Goal: Information Seeking & Learning: Check status

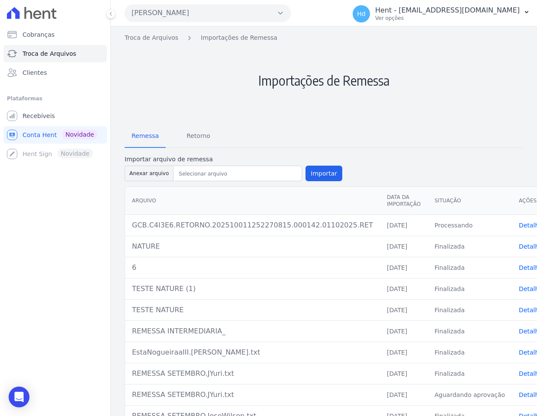
click at [444, 149] on div "Remessa Retorno Importar arquivo de remessa Anexar arquivo Importar Arquivo Dat…" at bounding box center [324, 288] width 399 height 339
click at [446, 156] on form "Importar arquivo de remessa Anexar arquivo Importar" at bounding box center [324, 169] width 399 height 28
click at [424, 108] on h2 "Importações de Remessa" at bounding box center [324, 80] width 399 height 76
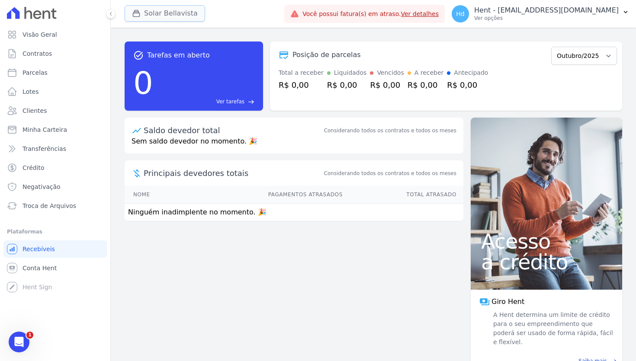
click at [171, 12] on button "Solar Bellavista" at bounding box center [165, 13] width 81 height 16
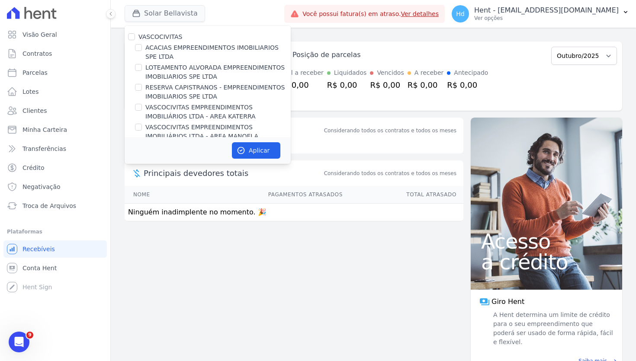
scroll to position [1409, 0]
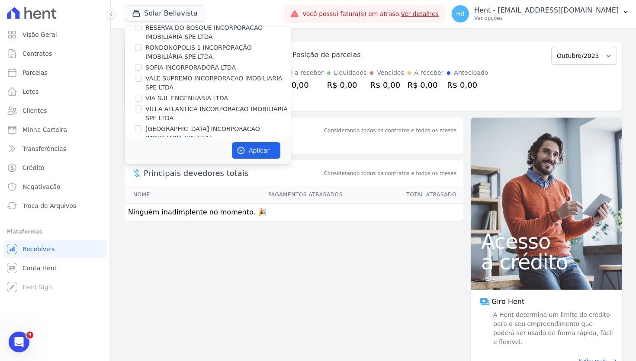
click at [170, 204] on label "Alameda dos Ipês" at bounding box center [172, 208] width 54 height 9
click at [142, 205] on input "Alameda dos Ipês" at bounding box center [138, 208] width 7 height 7
checkbox input "true"
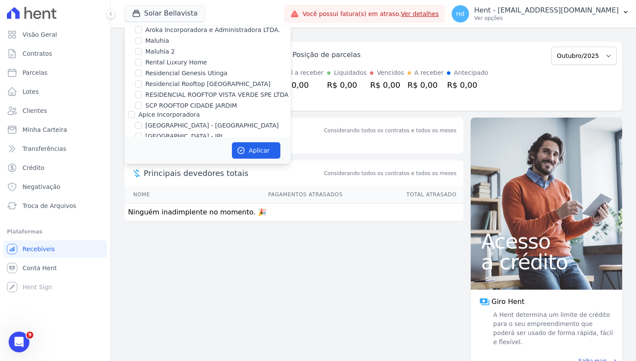
scroll to position [4373, 0]
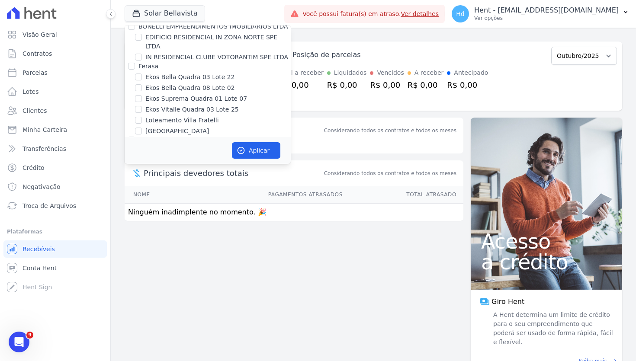
click at [170, 250] on label "SOLAR BELLAVISTA" at bounding box center [174, 254] width 58 height 9
click at [142, 251] on input "SOLAR BELLAVISTA" at bounding box center [138, 254] width 7 height 7
checkbox input "false"
click at [248, 155] on button "Aplicar" at bounding box center [256, 150] width 48 height 16
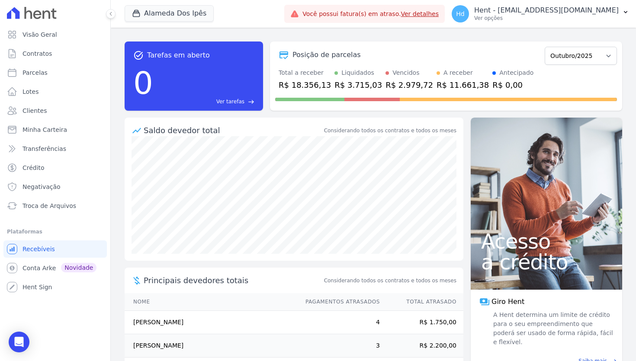
click at [440, 39] on div "task_alt Tarefas em aberto 0 Ver tarefas east Posição de parcelas Setembro/2023…" at bounding box center [374, 76] width 498 height 83
click at [112, 12] on icon at bounding box center [110, 13] width 5 height 5
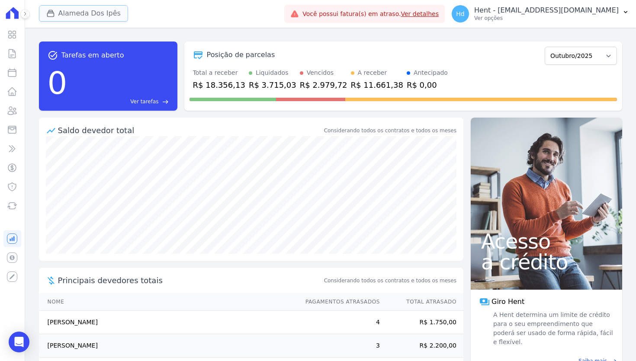
click at [102, 12] on button "Alameda Dos Ipês" at bounding box center [83, 13] width 89 height 16
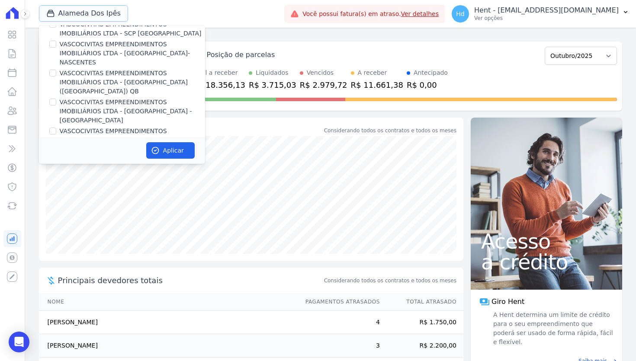
scroll to position [538, 0]
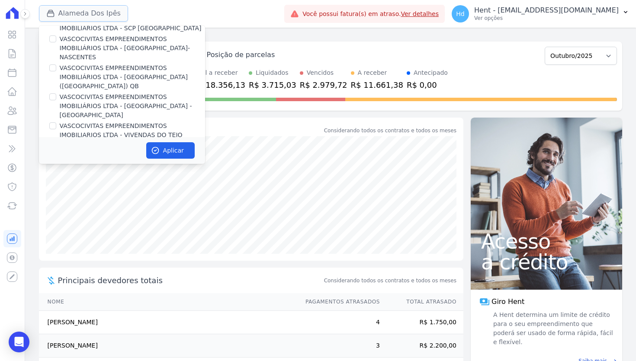
click at [107, 9] on button "Alameda Dos Ipês" at bounding box center [83, 13] width 89 height 16
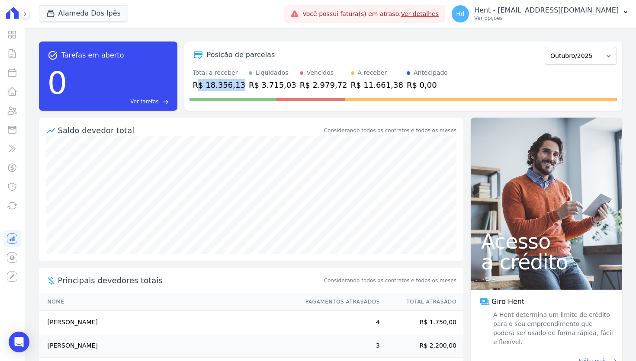
drag, startPoint x: 238, startPoint y: 85, endPoint x: 197, endPoint y: 86, distance: 41.6
click at [197, 86] on div "Total a receber R$ 18.356,13 Liquidados R$ 3.715,03 Vencidos R$ 2.979,72 A rece…" at bounding box center [404, 79] width 428 height 23
drag, startPoint x: 283, startPoint y: 85, endPoint x: 246, endPoint y: 86, distance: 36.4
click at [246, 86] on div "Total a receber R$ 18.356,13 Liquidados R$ 3.715,03 Vencidos R$ 2.979,72 A rece…" at bounding box center [404, 79] width 428 height 23
drag, startPoint x: 328, startPoint y: 81, endPoint x: 293, endPoint y: 82, distance: 35.1
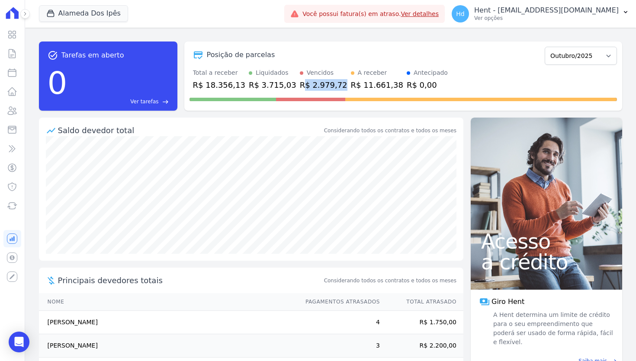
click at [293, 82] on div "Total a receber R$ 18.356,13 Liquidados R$ 3.715,03 Vencidos R$ 2.979,72 A rece…" at bounding box center [404, 79] width 428 height 23
drag, startPoint x: 406, startPoint y: 85, endPoint x: 382, endPoint y: 85, distance: 24.2
click at [407, 85] on div "R$ 0,00" at bounding box center [427, 85] width 41 height 12
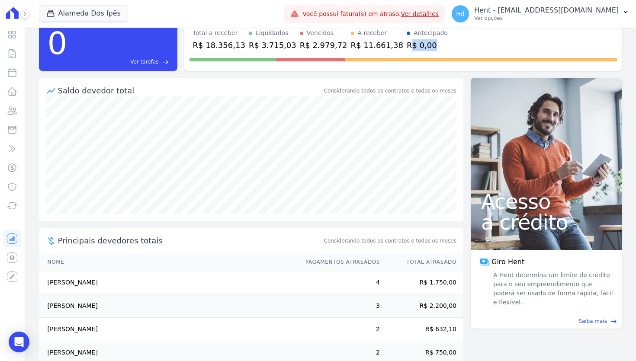
scroll to position [42, 0]
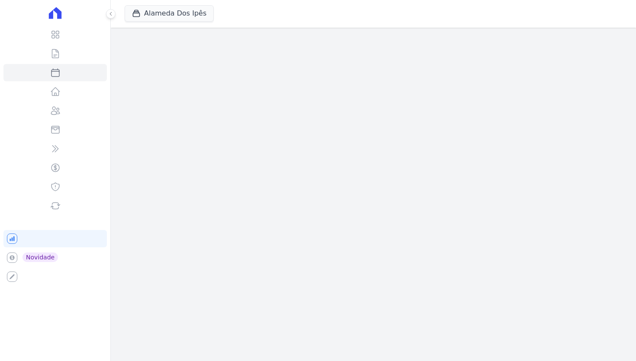
select select
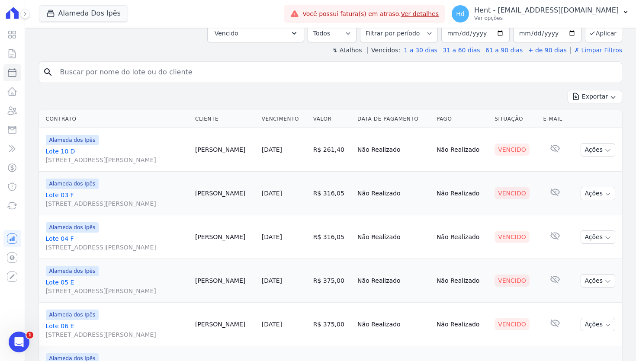
scroll to position [57, 0]
click at [13, 33] on icon at bounding box center [12, 34] width 7 height 7
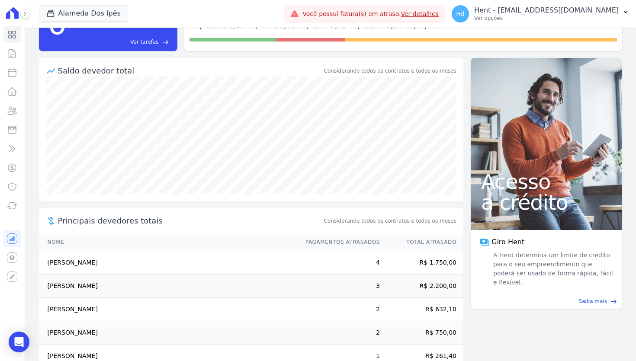
scroll to position [81, 0]
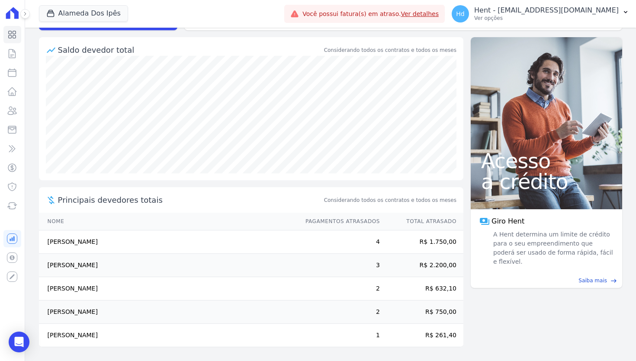
drag, startPoint x: 374, startPoint y: 242, endPoint x: 383, endPoint y: 242, distance: 9.5
click at [383, 242] on tr "Maria Aparecida Silva Sousa 4 R$ 1.750,00" at bounding box center [251, 242] width 425 height 23
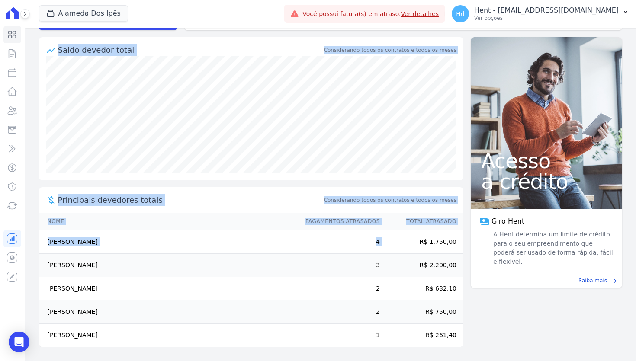
drag, startPoint x: 416, startPoint y: 241, endPoint x: 467, endPoint y: 241, distance: 51.5
click at [468, 242] on div "task_alt Tarefas em aberto 0 Ver tarefas east Posição de parcelas Setembro/2023…" at bounding box center [330, 114] width 611 height 334
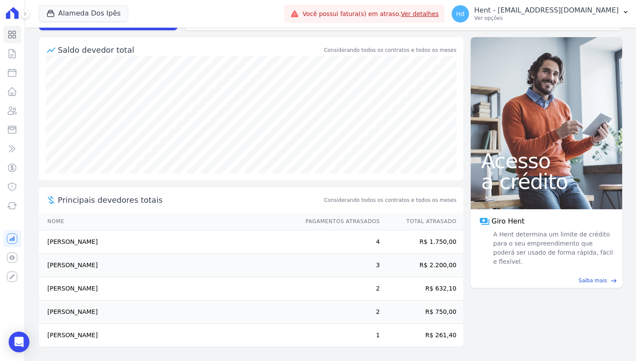
click at [450, 243] on td "R$ 1.750,00" at bounding box center [422, 242] width 83 height 23
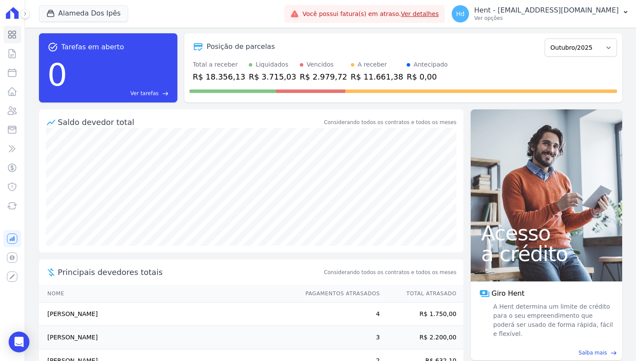
scroll to position [0, 0]
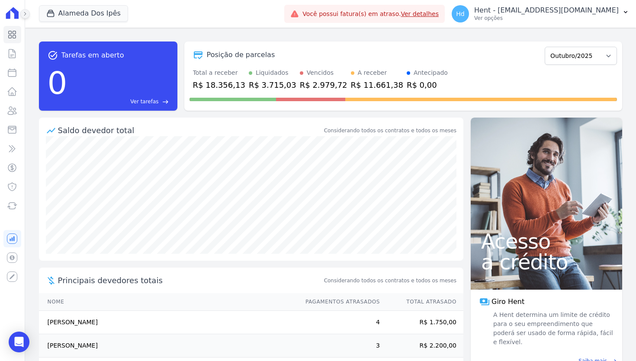
click at [29, 13] on button at bounding box center [25, 14] width 10 height 10
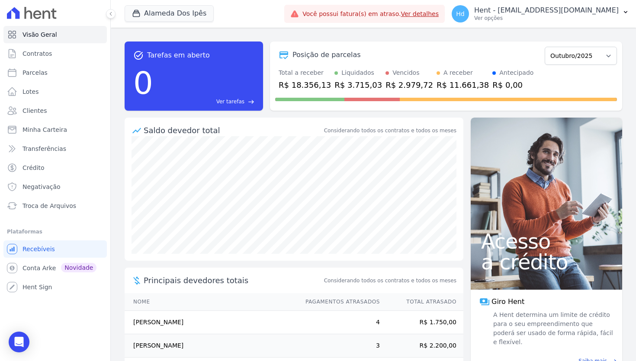
click at [287, 37] on div "task_alt Tarefas em aberto 0 Ver tarefas east Posição de parcelas Setembro/2023…" at bounding box center [374, 76] width 498 height 83
click at [252, 32] on div "task_alt Tarefas em aberto 0 Ver tarefas east Posição de parcelas Setembro/2023…" at bounding box center [374, 195] width 526 height 334
click at [55, 58] on link "Contratos" at bounding box center [54, 53] width 103 height 17
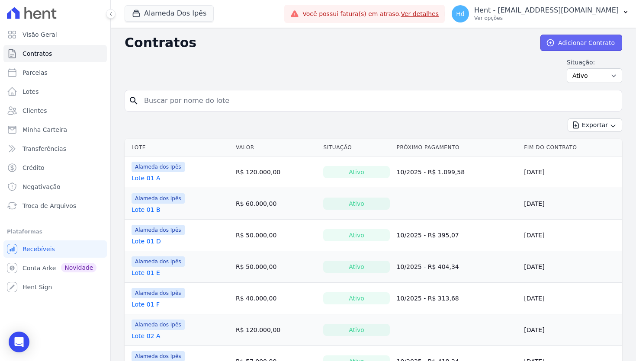
click at [577, 40] on link "Adicionar Contrato" at bounding box center [582, 43] width 82 height 16
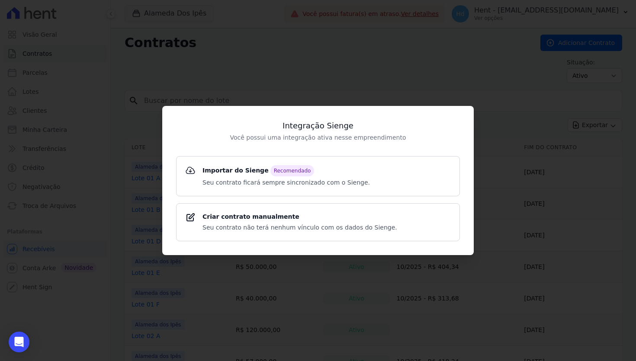
click at [265, 70] on div "Integração Sienge Você possui uma integração ativa nesse empreendimento Importa…" at bounding box center [318, 180] width 636 height 361
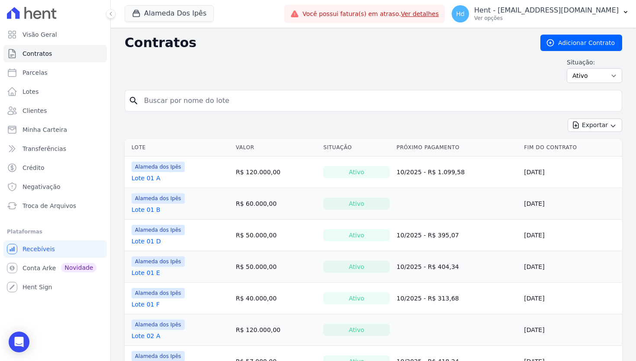
click at [282, 67] on div "Situação: Ativo Todos Pausado Distratado Rascunho Expirado Encerrado" at bounding box center [374, 70] width 498 height 25
click at [139, 179] on link "Lote 01 A" at bounding box center [146, 178] width 29 height 9
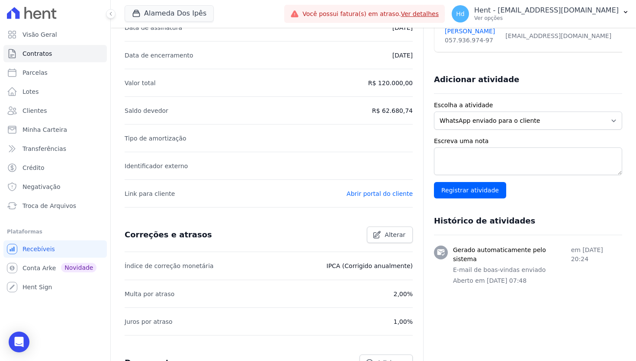
scroll to position [155, 0]
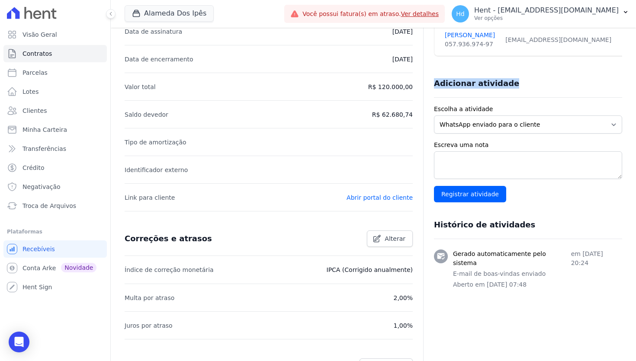
drag, startPoint x: 507, startPoint y: 83, endPoint x: 435, endPoint y: 81, distance: 71.9
click at [435, 81] on div "Adicionar atividade" at bounding box center [524, 79] width 195 height 17
click at [575, 90] on div "Adicionar atividade" at bounding box center [528, 84] width 188 height 28
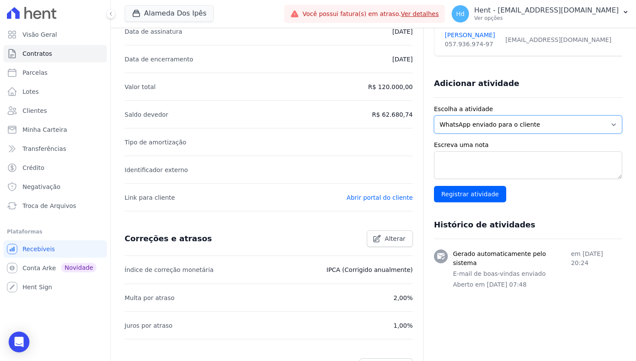
click at [574, 124] on select "WhatsApp enviado para o cliente Adicionar um comentário Ligação feita para o cl…" at bounding box center [528, 125] width 188 height 18
select select "note"
click at [434, 116] on select "WhatsApp enviado para o cliente Adicionar um comentário Ligação feita para o cl…" at bounding box center [528, 125] width 188 height 18
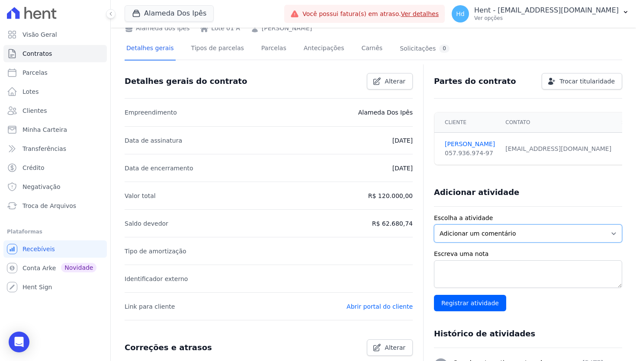
scroll to position [0, 0]
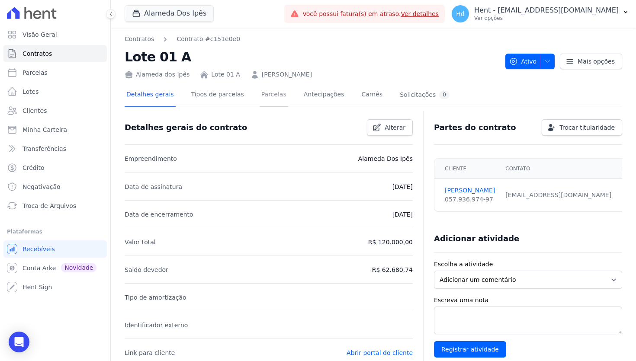
click at [276, 97] on link "Parcelas" at bounding box center [274, 95] width 29 height 23
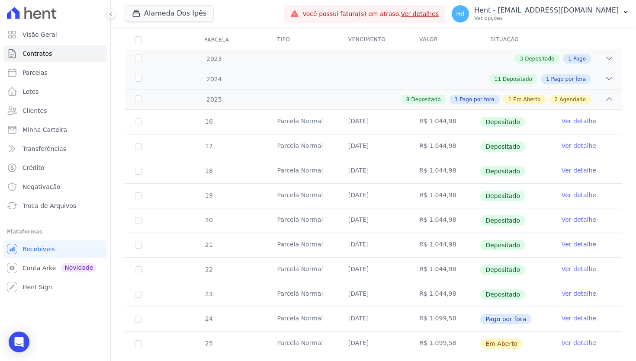
scroll to position [140, 0]
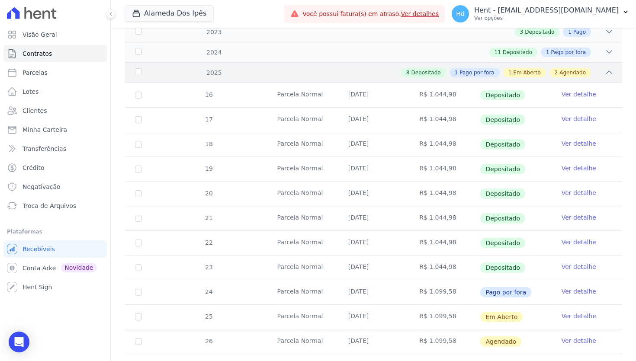
click at [262, 74] on div "8 Depositado 1 Pago por fora 1 Em Aberto 2 Agendado" at bounding box center [398, 73] width 432 height 10
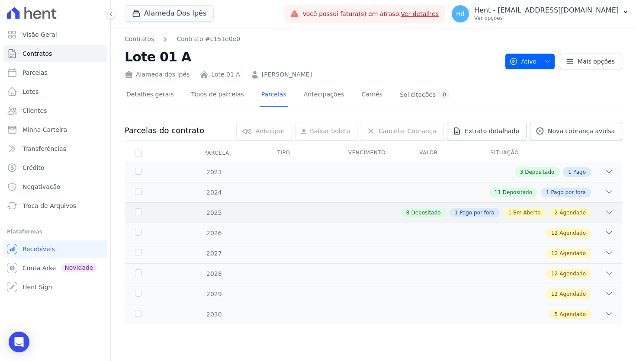
scroll to position [0, 0]
click at [50, 40] on link "Visão Geral" at bounding box center [54, 34] width 103 height 17
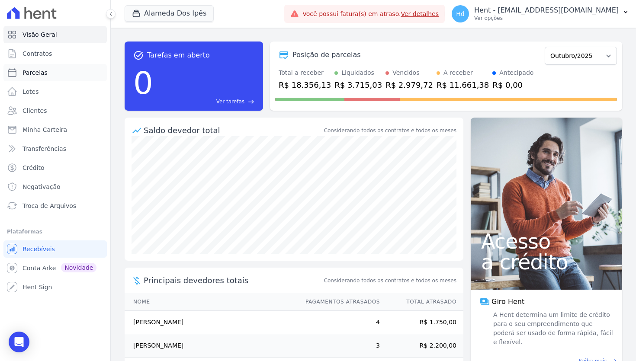
click at [52, 75] on link "Parcelas" at bounding box center [54, 72] width 103 height 17
select select
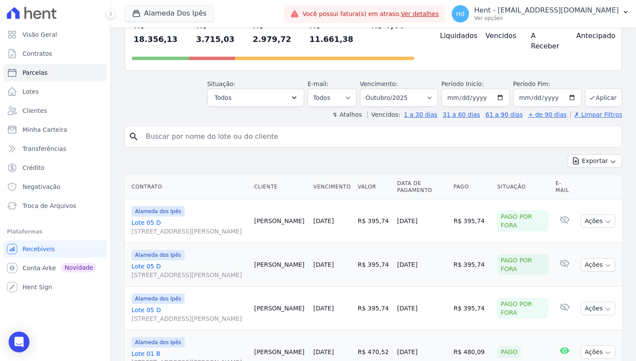
scroll to position [80, 0]
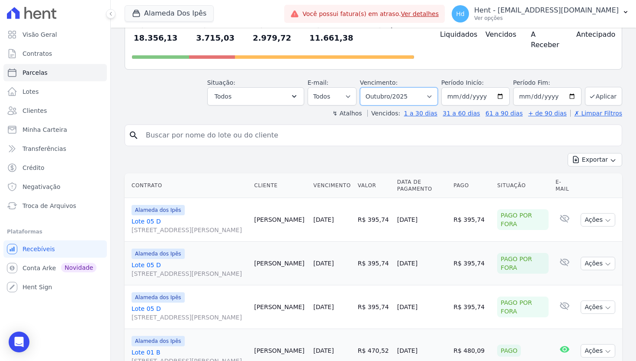
click at [403, 87] on select "Filtrar por período ──────── Todos os meses Setembro/2023 Outubro/2023 Novembro…" at bounding box center [399, 96] width 78 height 18
click at [287, 87] on button "Todos" at bounding box center [255, 96] width 97 height 18
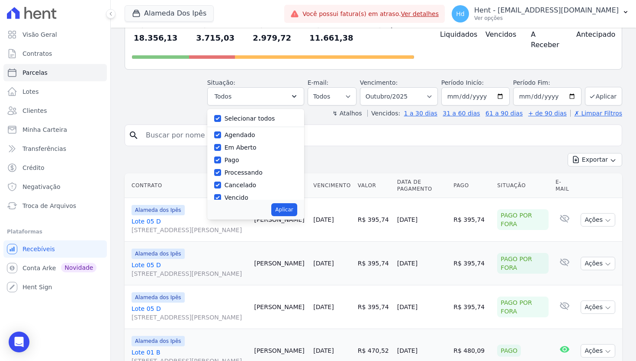
click at [272, 115] on label "Selecionar todos" at bounding box center [250, 118] width 51 height 7
click at [221, 115] on input "Selecionar todos" at bounding box center [217, 118] width 7 height 7
checkbox input "false"
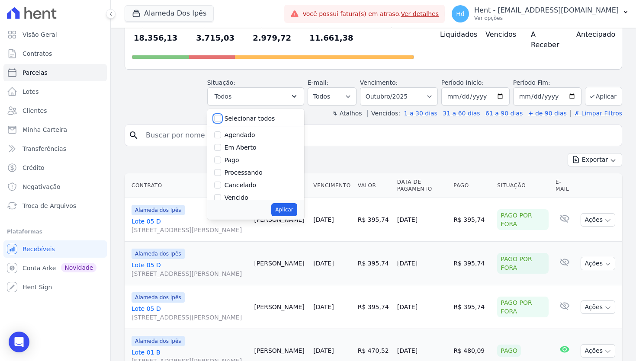
checkbox input "false"
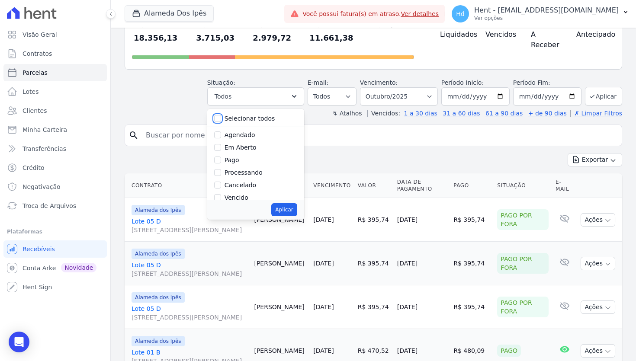
checkbox input "false"
click at [248, 177] on label "Vencido" at bounding box center [237, 180] width 24 height 7
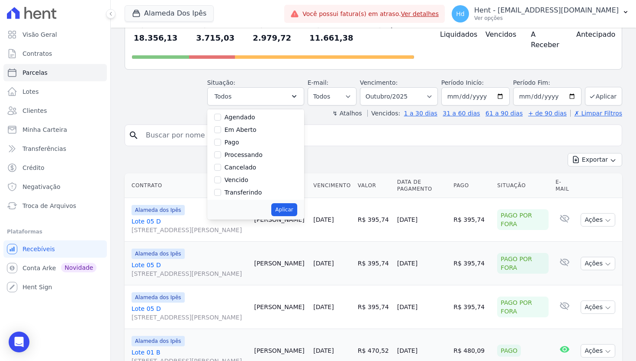
click at [221, 177] on input "Vencido" at bounding box center [217, 180] width 7 height 7
checkbox input "true"
click at [295, 203] on button "Aplicar" at bounding box center [284, 209] width 26 height 13
select select "overdue"
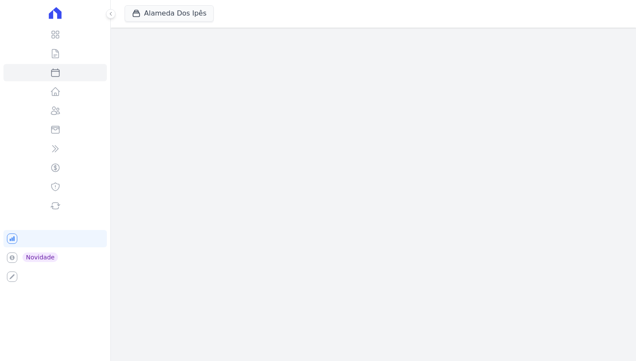
select select
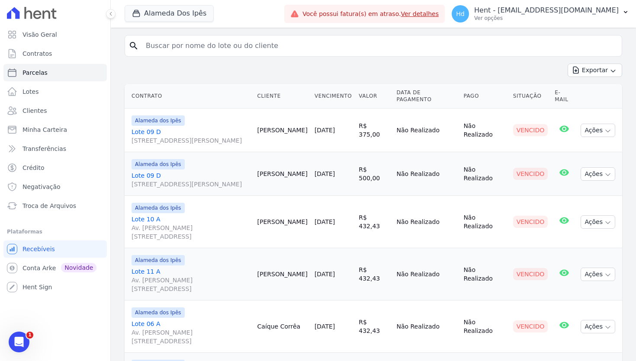
scroll to position [84, 0]
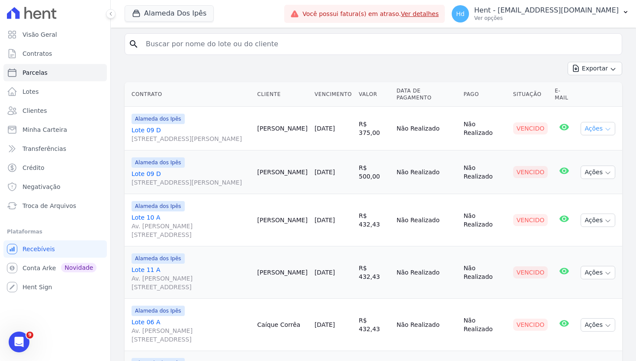
click at [606, 131] on icon "button" at bounding box center [608, 129] width 7 height 7
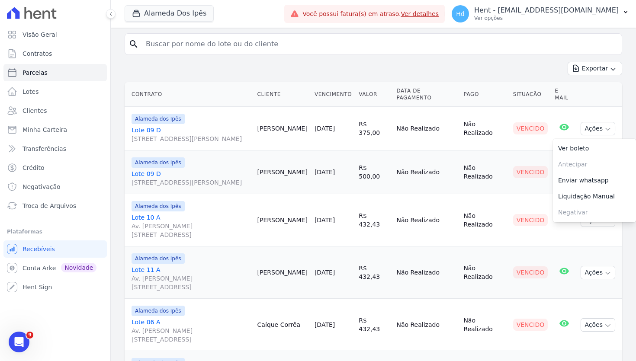
click at [408, 69] on div "Exportar Exportar PDF Exportar CSV" at bounding box center [374, 72] width 498 height 20
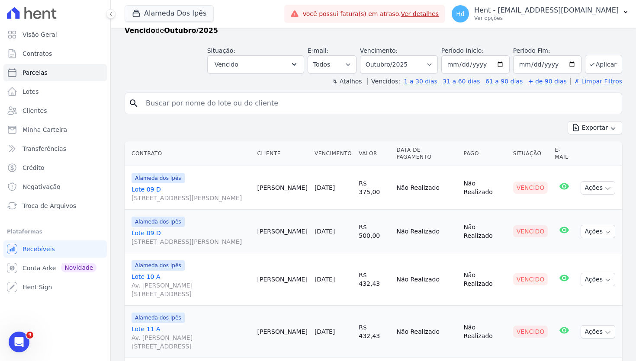
scroll to position [10, 0]
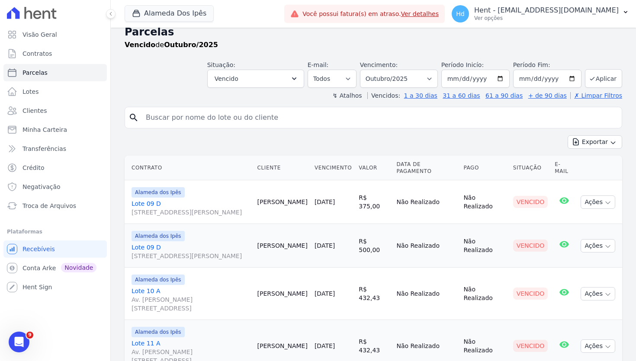
click at [416, 89] on header "Parcelas [GEOGRAPHIC_DATA] de Outubro/2025 Situação: Agendado Em Aberto Pago Pr…" at bounding box center [374, 62] width 498 height 76
click at [419, 82] on select "Filtrar por período ──────── Todos os meses Setembro/2023 Outubro/2023 Novembro…" at bounding box center [399, 79] width 78 height 18
select select "09/2025"
click at [369, 70] on select "Filtrar por período ──────── Todos os meses Setembro/2023 Outubro/2023 Novembro…" at bounding box center [399, 79] width 78 height 18
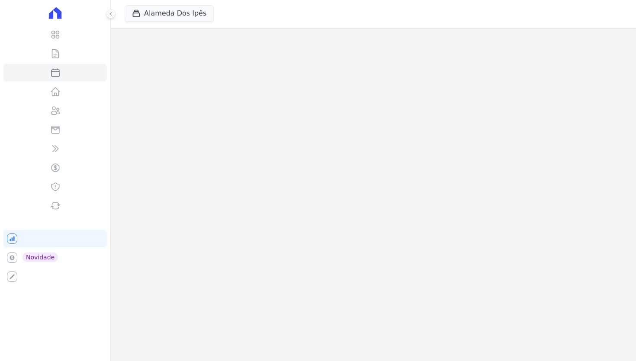
select select
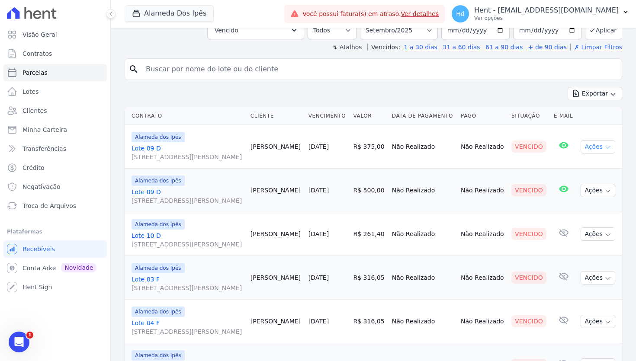
click at [609, 151] on icon "button" at bounding box center [608, 147] width 7 height 7
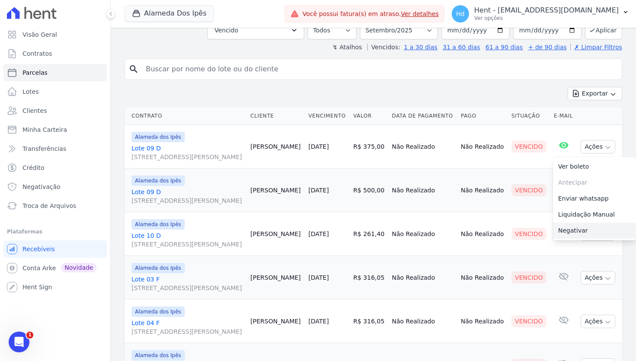
click at [573, 239] on link "Negativar" at bounding box center [594, 231] width 83 height 16
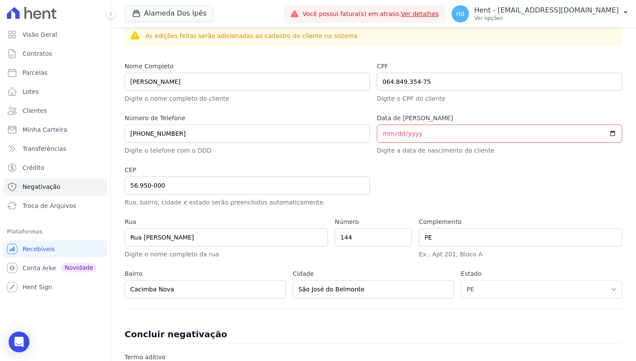
scroll to position [358, 0]
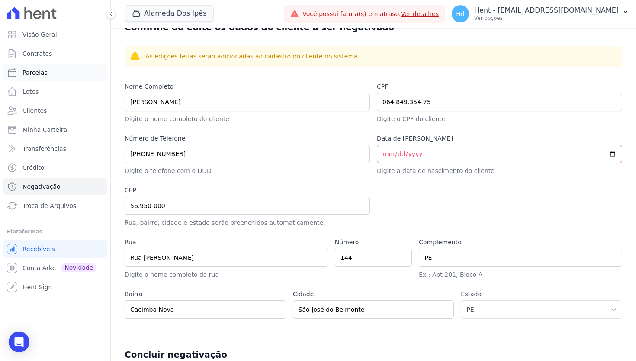
click at [51, 74] on link "Parcelas" at bounding box center [54, 72] width 103 height 17
select select
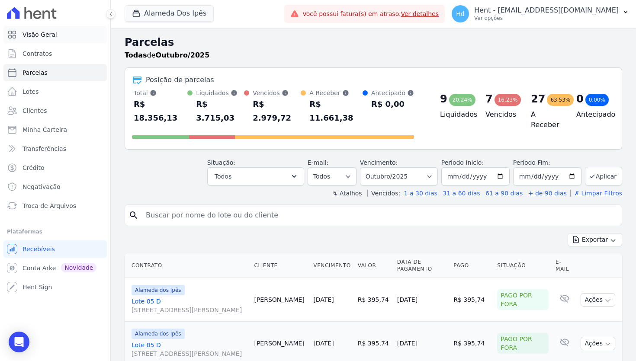
click at [57, 35] on link "Visão Geral" at bounding box center [54, 34] width 103 height 17
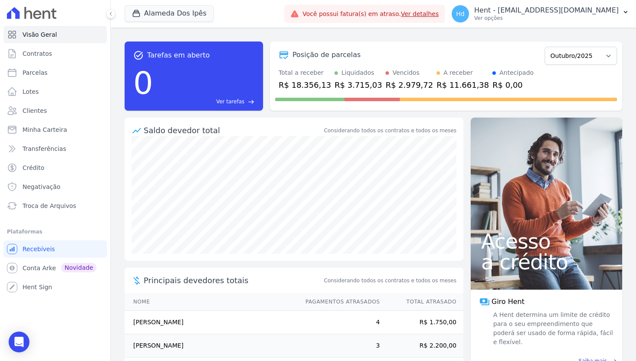
click at [287, 134] on div "Saldo devedor total" at bounding box center [233, 131] width 179 height 12
click at [549, 11] on p "Hent - [EMAIL_ADDRESS][DOMAIN_NAME]" at bounding box center [546, 10] width 145 height 9
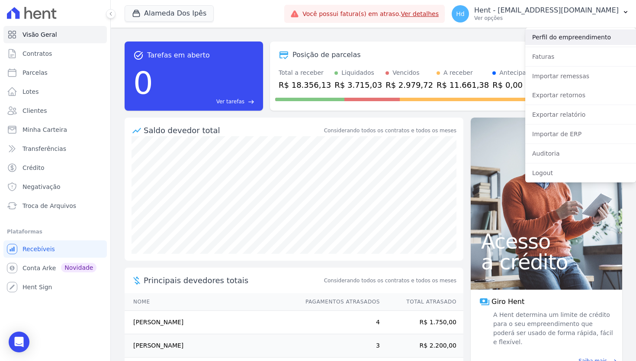
click at [561, 34] on link "Perfil do empreendimento" at bounding box center [581, 37] width 111 height 16
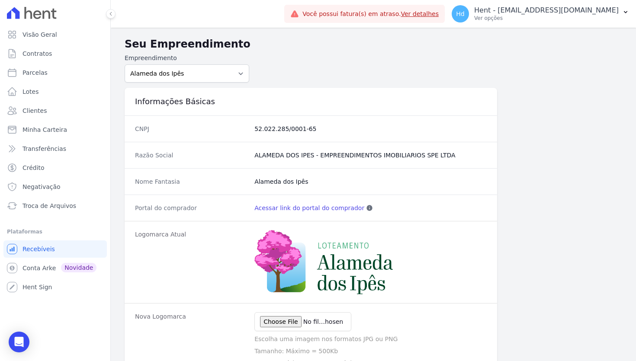
click at [315, 209] on link "Acessar link do portal do comprador" at bounding box center [310, 208] width 110 height 9
click at [44, 109] on span "Clientes" at bounding box center [35, 110] width 24 height 9
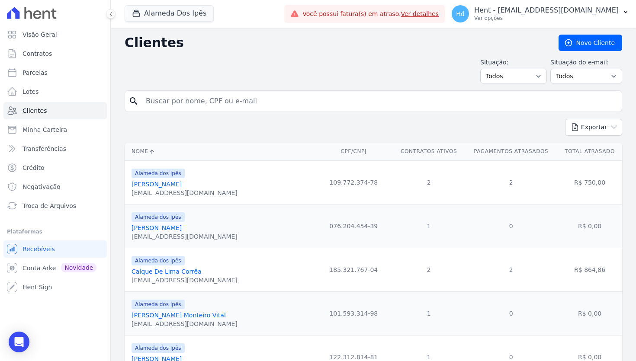
click at [334, 190] on td "109.772.374-78" at bounding box center [354, 183] width 78 height 44
click at [332, 186] on td "109.772.374-78" at bounding box center [354, 183] width 78 height 44
copy tr "109.772.374-78"
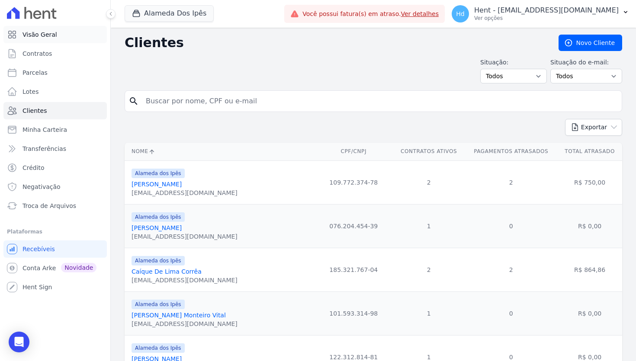
click at [57, 41] on link "Visão Geral" at bounding box center [54, 34] width 103 height 17
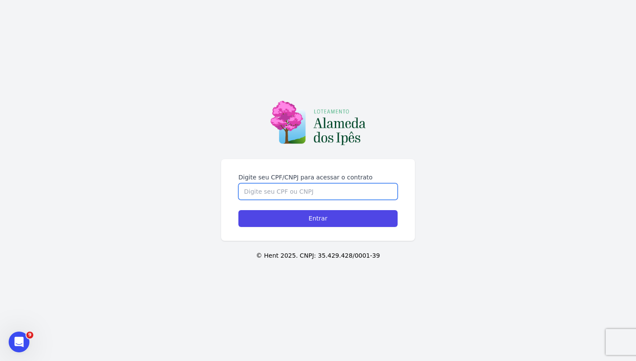
click at [278, 190] on input "Digite seu CPF/CNPJ para acessar o contrato" at bounding box center [318, 192] width 159 height 16
paste input "109.772.374-78"
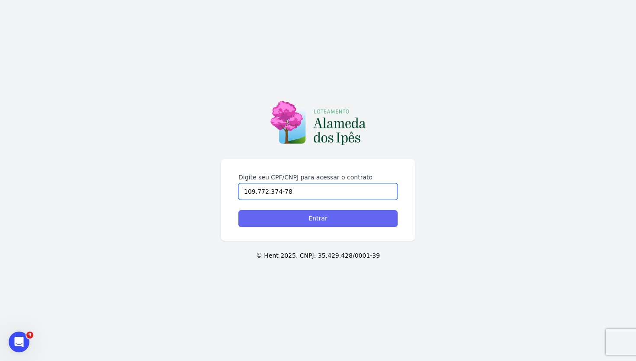
type input "109.772.374-78"
click at [317, 219] on input "Entrar" at bounding box center [318, 218] width 159 height 17
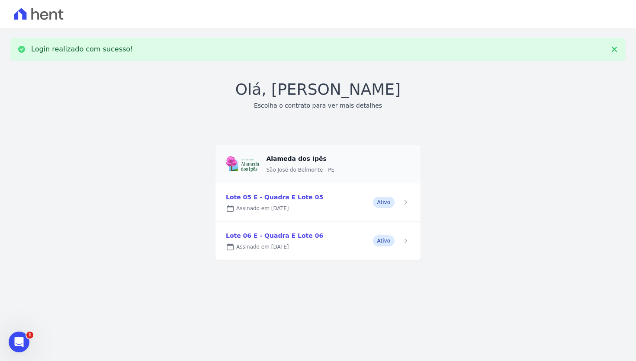
click at [311, 209] on link at bounding box center [318, 203] width 205 height 38
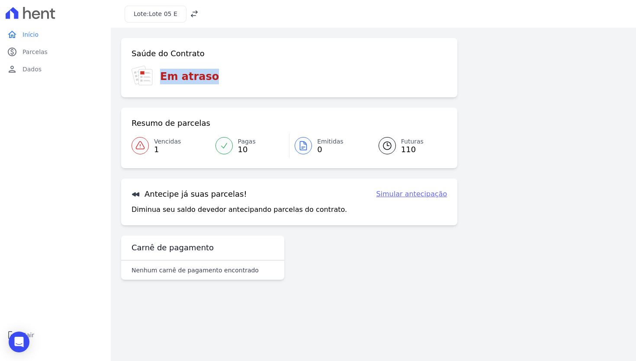
drag, startPoint x: 213, startPoint y: 77, endPoint x: 150, endPoint y: 77, distance: 62.8
click at [150, 77] on div "Em atraso" at bounding box center [290, 76] width 316 height 21
click at [235, 77] on div "Em atraso" at bounding box center [290, 76] width 316 height 21
click at [165, 141] on span "Vencidas" at bounding box center [167, 141] width 27 height 9
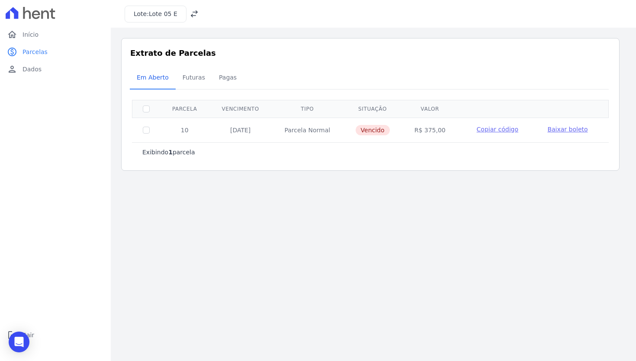
click at [563, 130] on span "Baixar boleto" at bounding box center [568, 129] width 40 height 7
click at [57, 60] on link "paid Parcelas" at bounding box center [55, 51] width 104 height 17
click at [58, 69] on link "person Dados" at bounding box center [55, 69] width 104 height 17
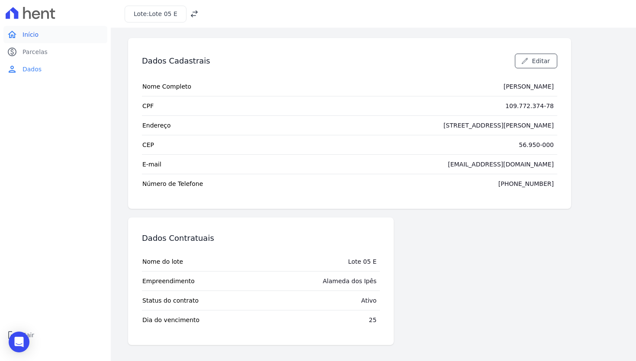
click at [52, 38] on link "home Início" at bounding box center [55, 34] width 104 height 17
